Goal: Book appointment/travel/reservation

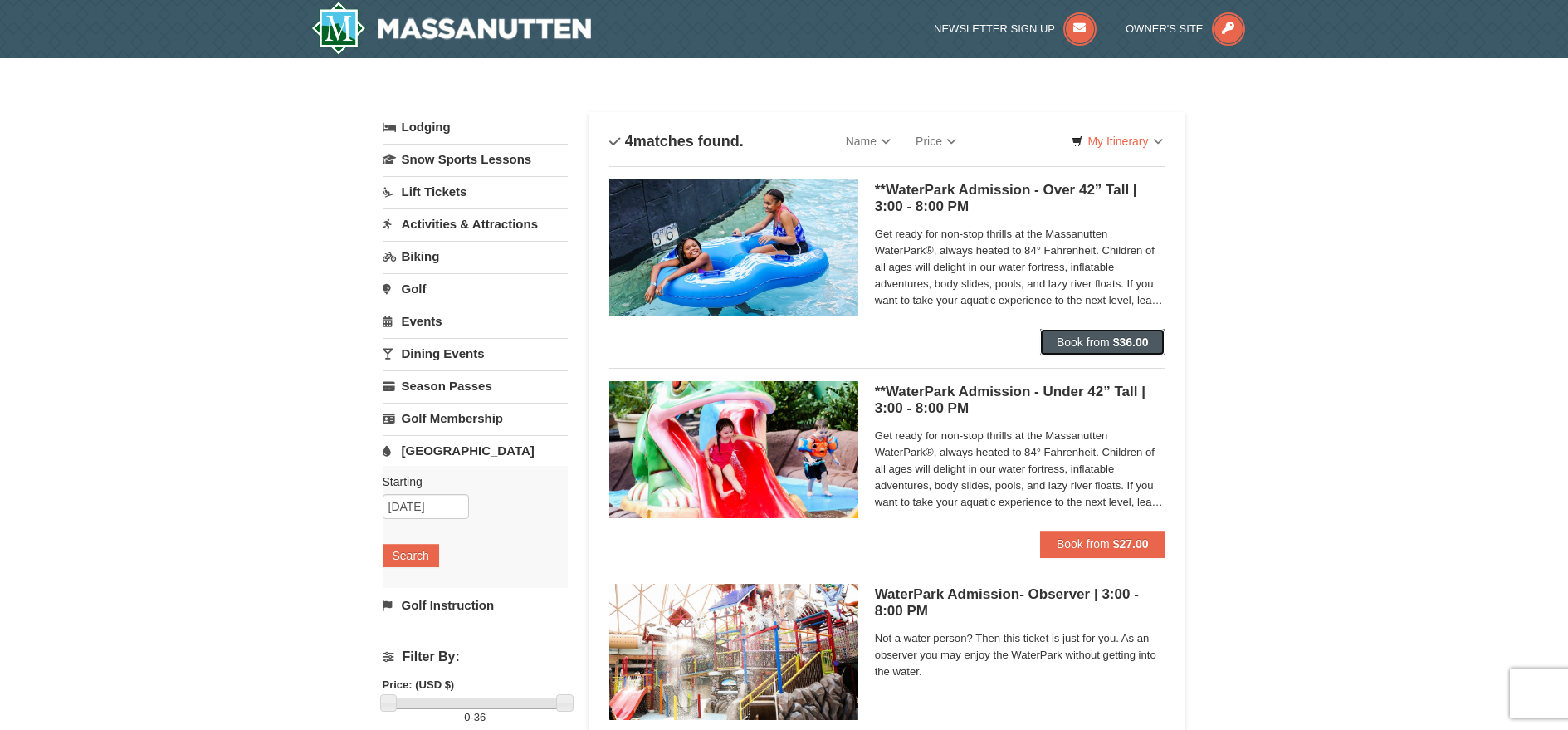
click at [1095, 344] on span "Book from" at bounding box center [1084, 342] width 53 height 14
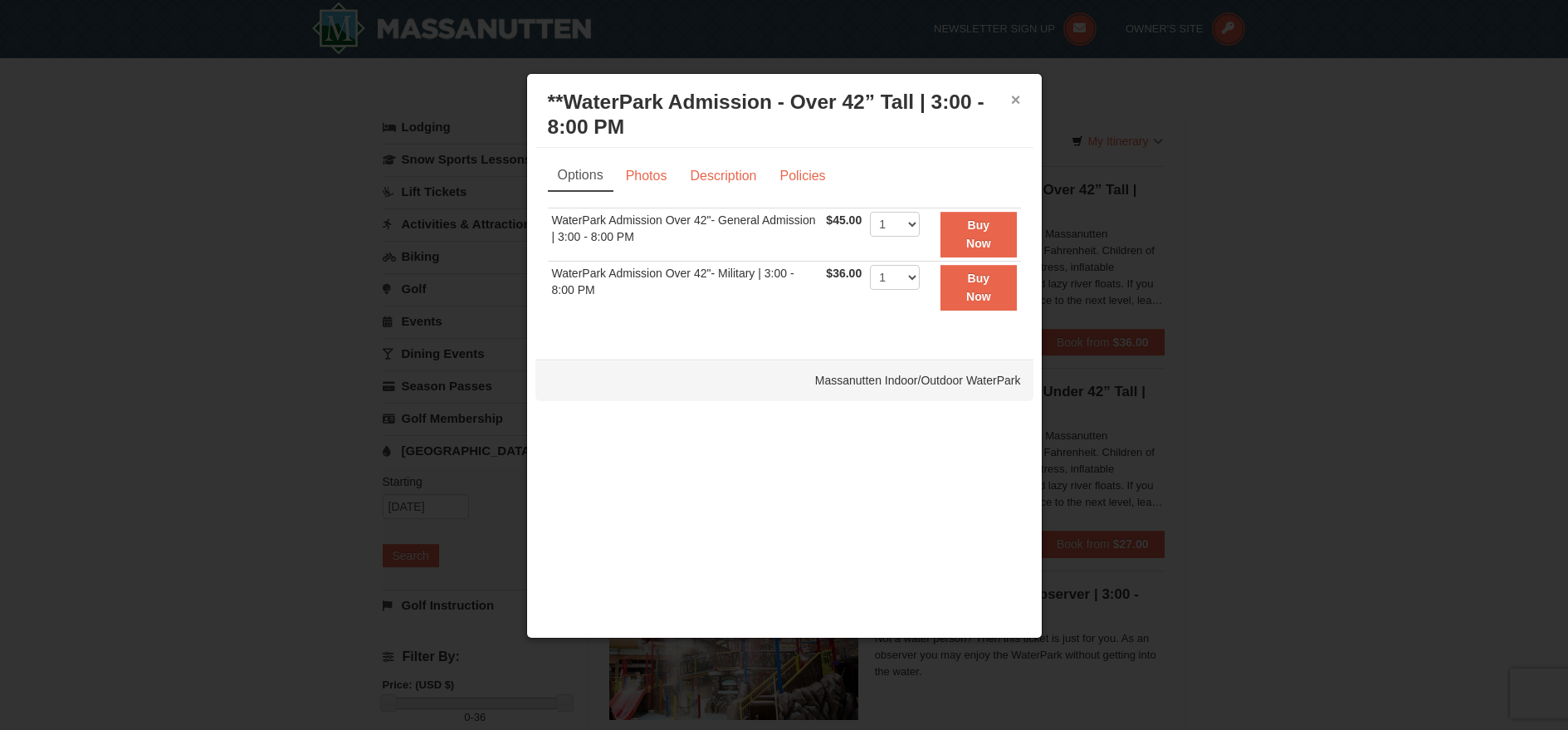
click at [1015, 98] on button "×" at bounding box center [1016, 99] width 10 height 16
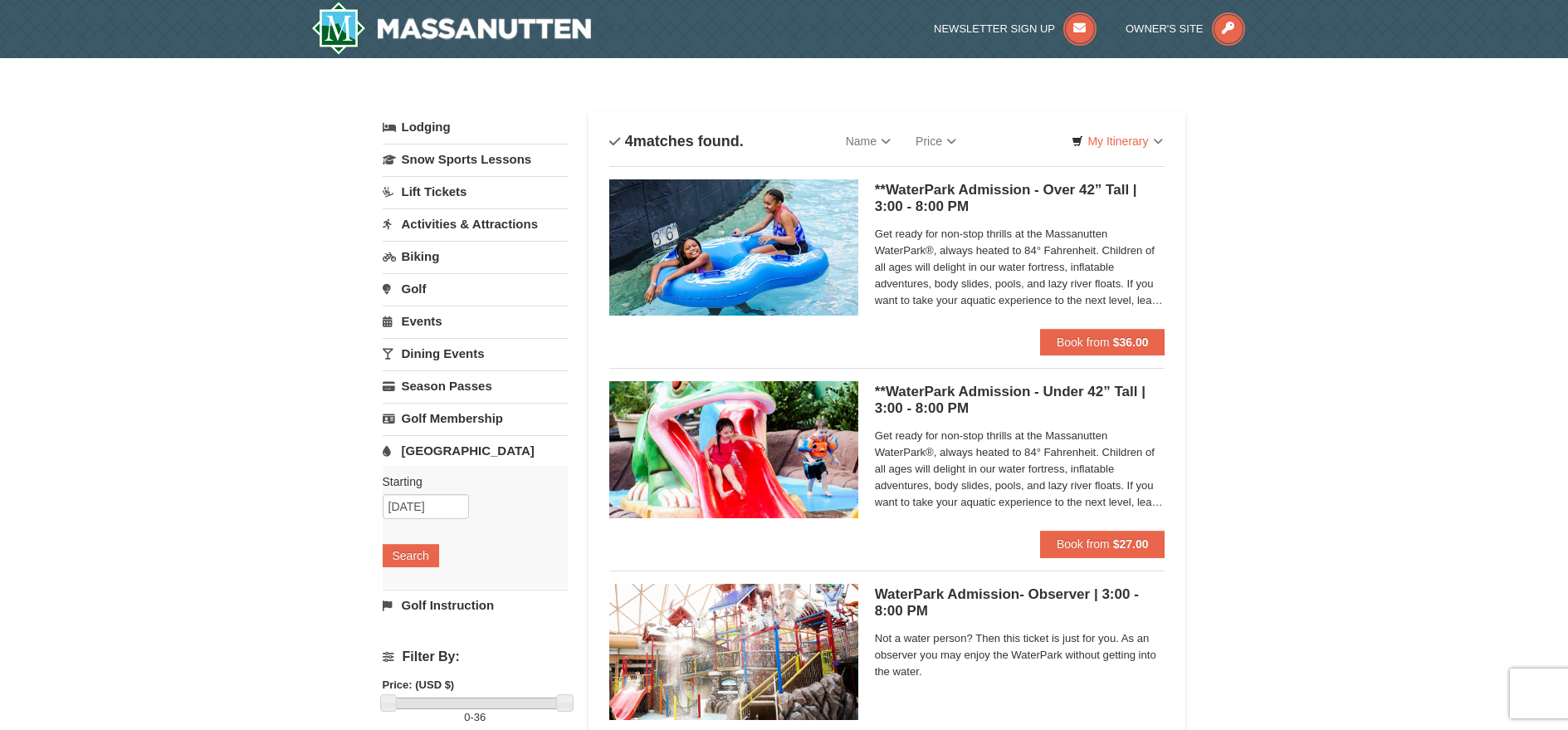
click at [439, 223] on link "Activities & Attractions" at bounding box center [475, 224] width 185 height 31
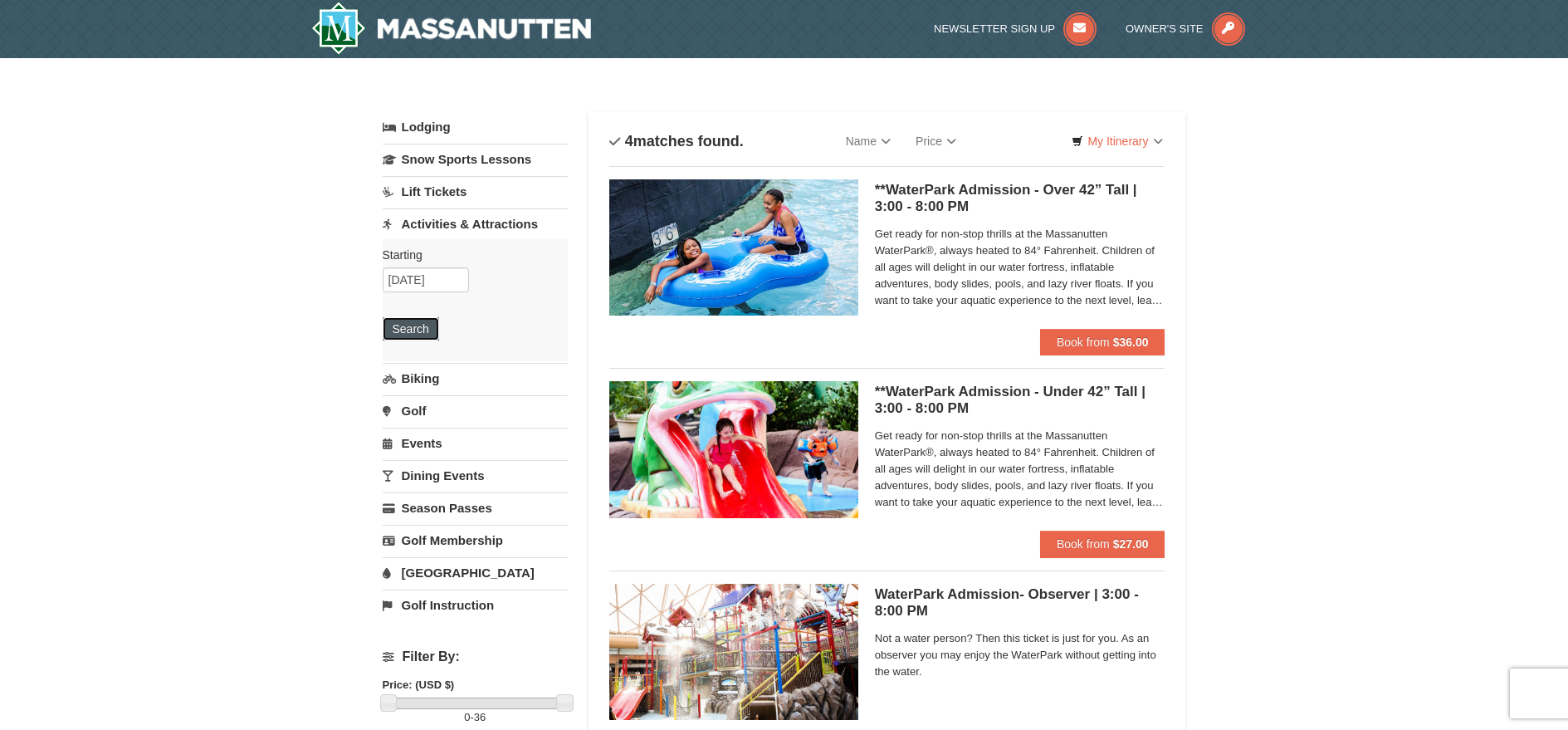
click at [411, 326] on button "Search" at bounding box center [411, 329] width 56 height 23
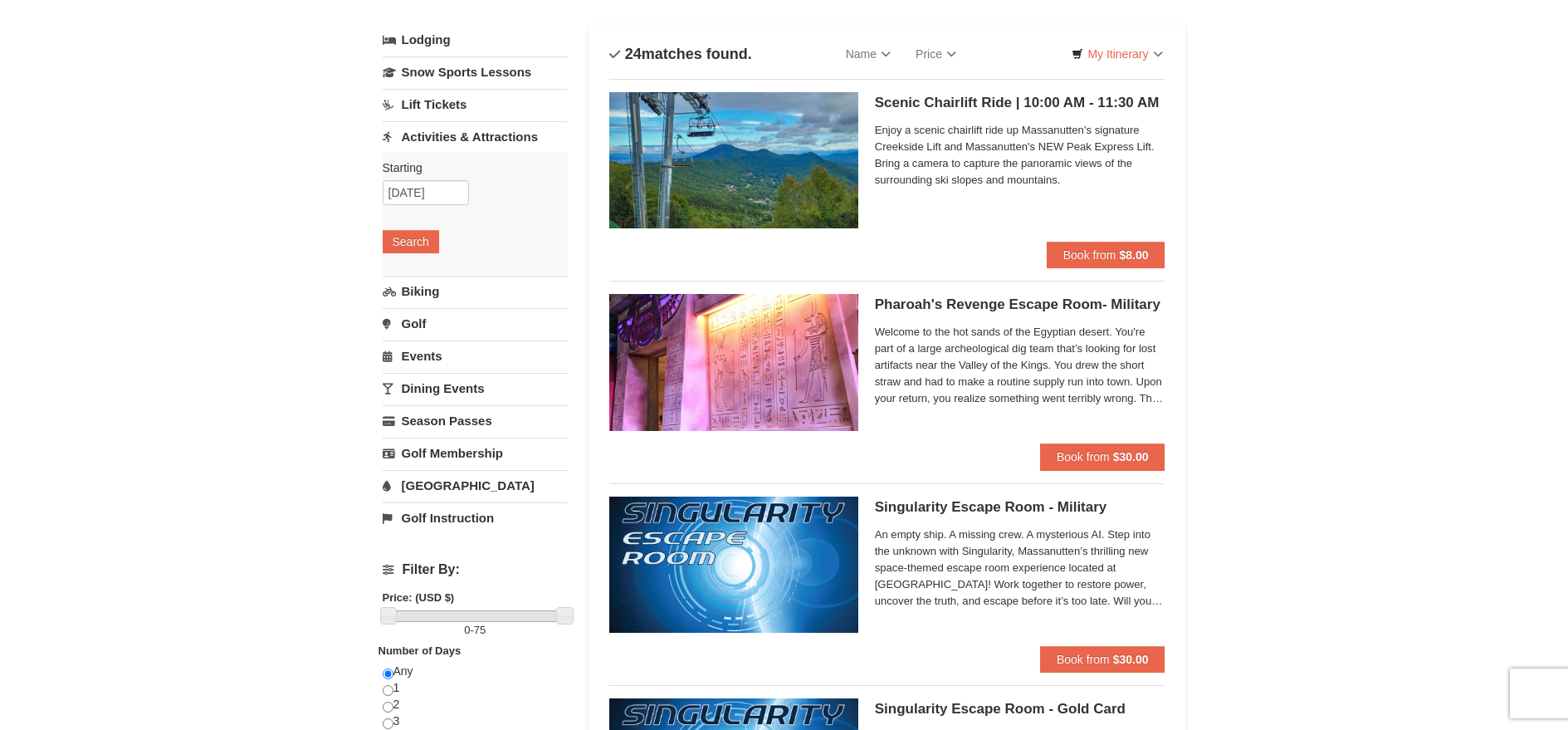
scroll to position [249, 0]
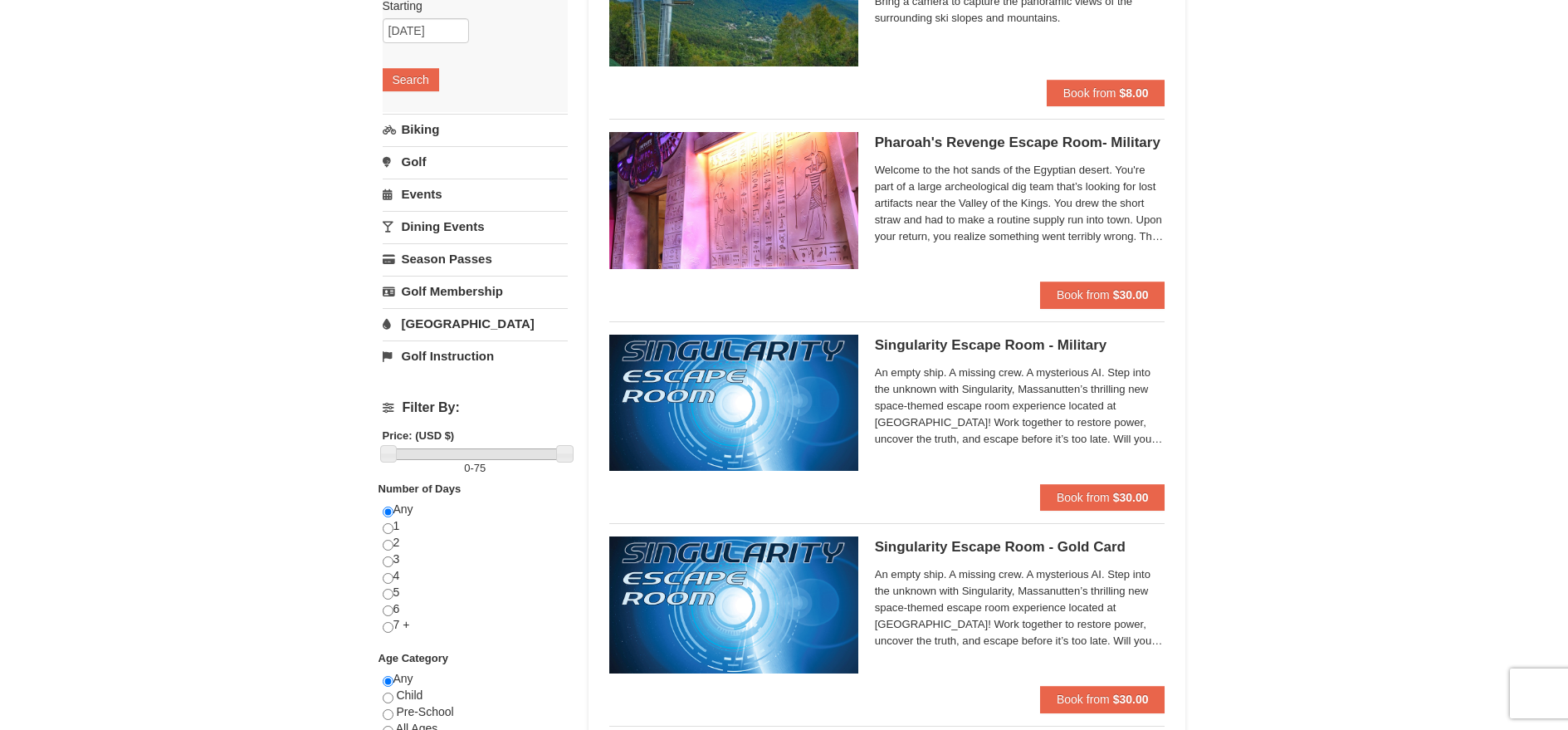
click at [950, 345] on h5 "Singularity Escape Room - Military Massanutten Escape Rooms & Virtual Reality" at bounding box center [1021, 345] width 291 height 16
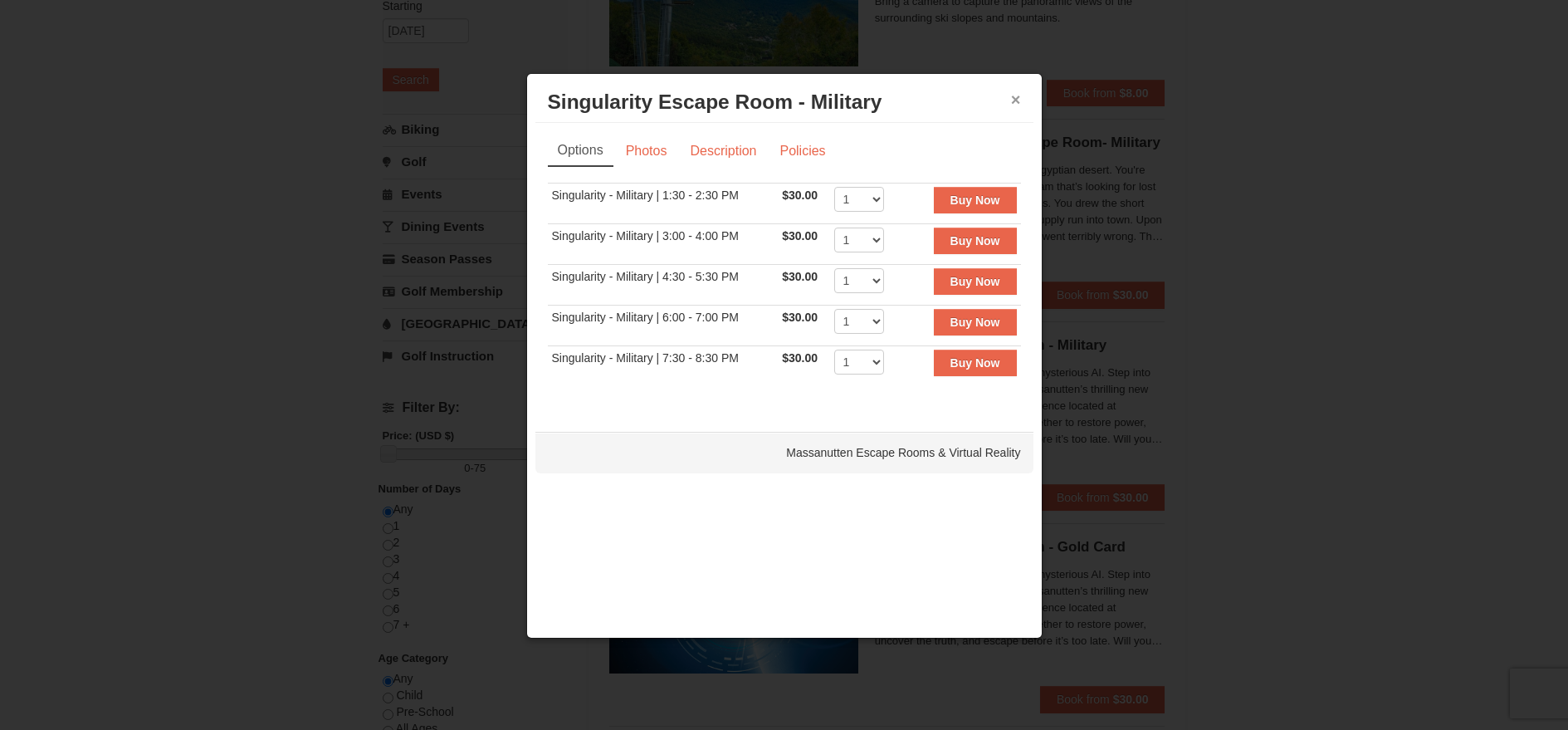
click at [1016, 99] on button "×" at bounding box center [1016, 99] width 10 height 16
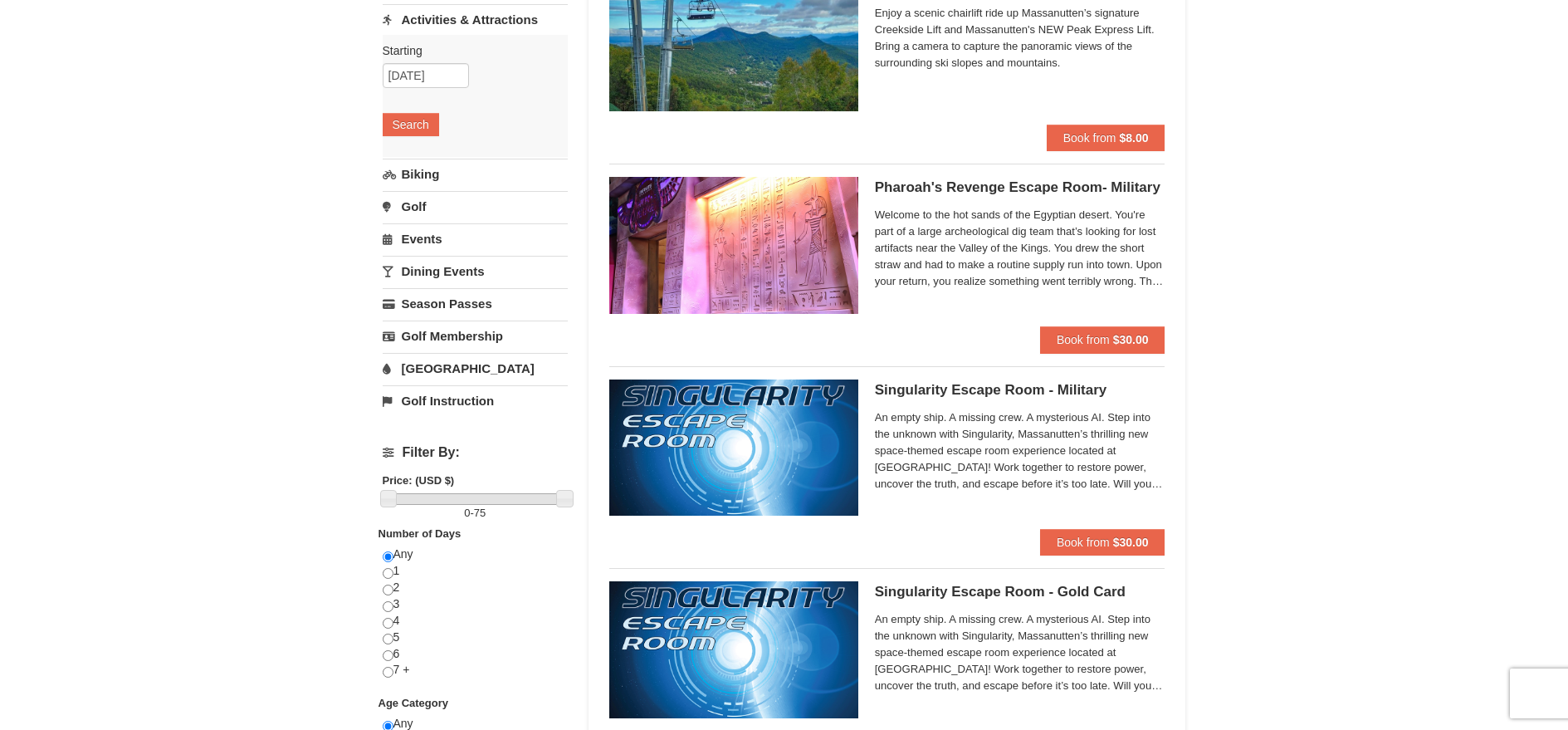
scroll to position [0, 0]
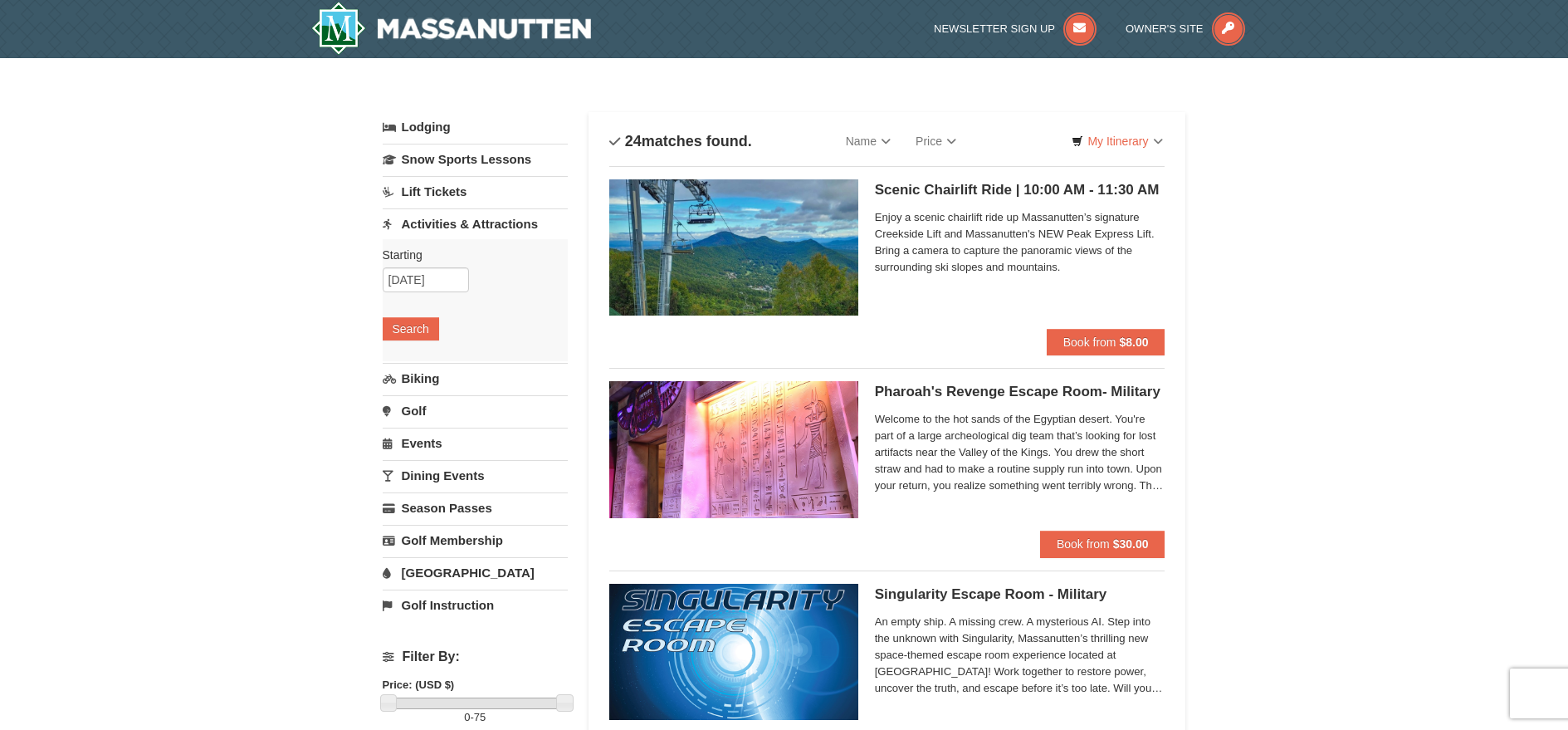
click at [959, 184] on h5 "Scenic Chairlift Ride | 10:00 AM - 11:30 AM Massanutten Scenic Chairlift Rides" at bounding box center [1021, 190] width 291 height 16
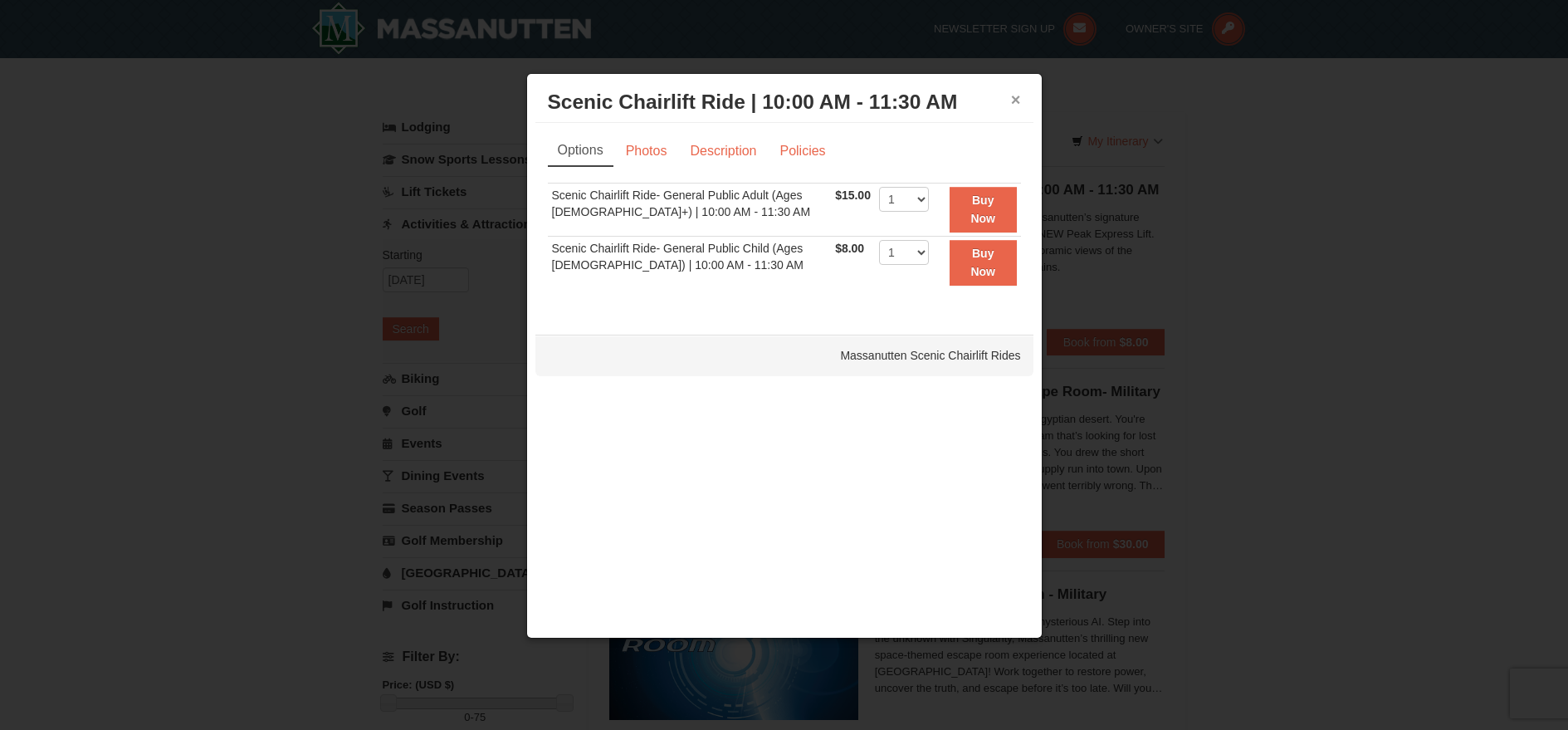
click at [1014, 97] on button "×" at bounding box center [1016, 99] width 10 height 16
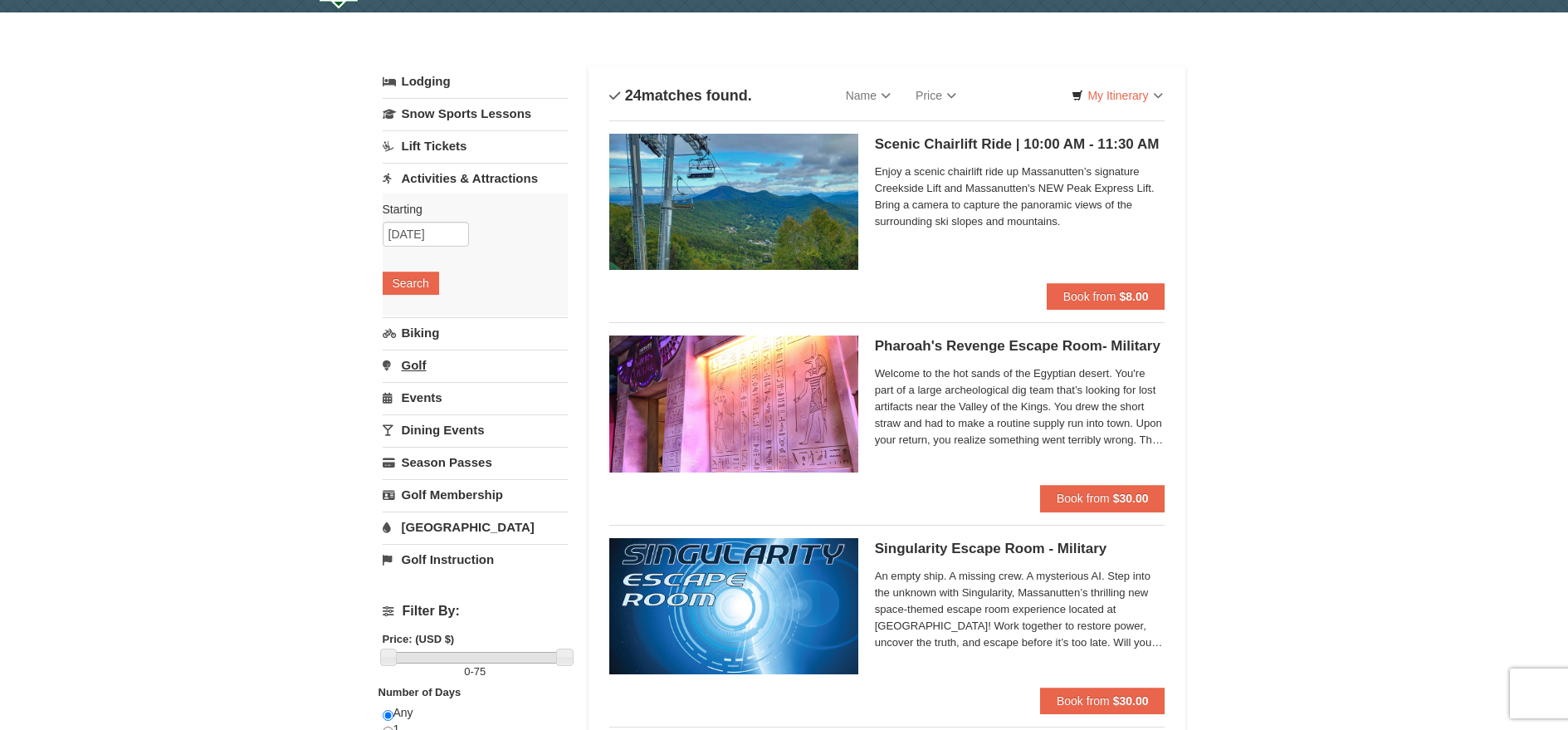
scroll to position [83, 0]
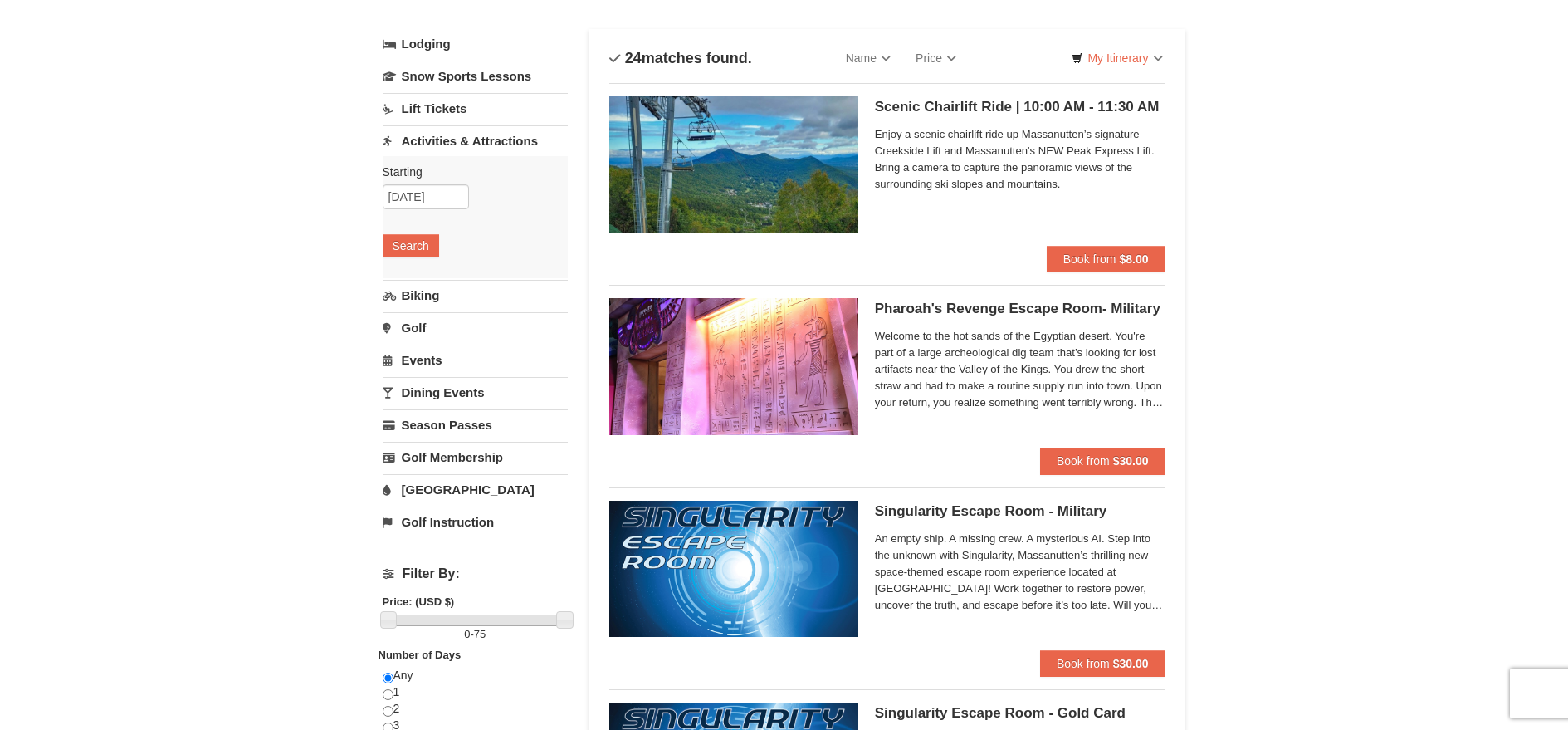
click at [421, 364] on link "Events" at bounding box center [475, 360] width 185 height 31
click at [418, 340] on button "Search" at bounding box center [411, 342] width 56 height 23
